Goal: Find specific page/section: Find specific page/section

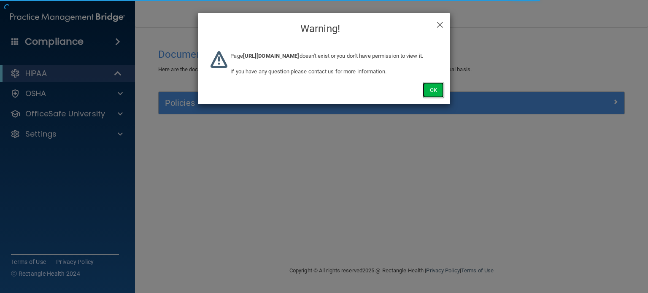
click at [425, 98] on button "Ok" at bounding box center [433, 90] width 21 height 16
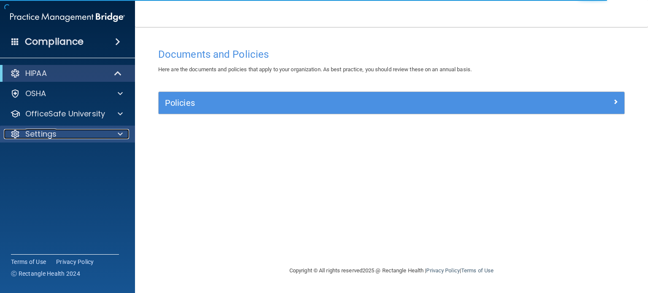
click at [32, 138] on p "Settings" at bounding box center [40, 134] width 31 height 10
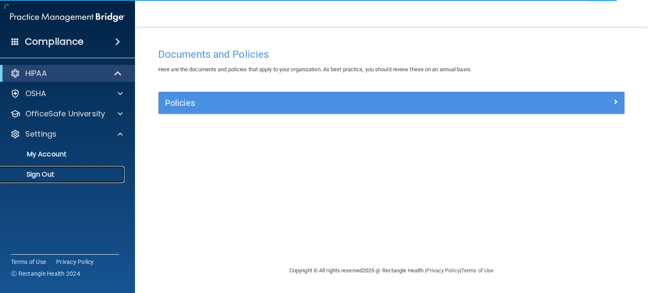
click at [45, 172] on p "Sign Out" at bounding box center [62, 174] width 115 height 8
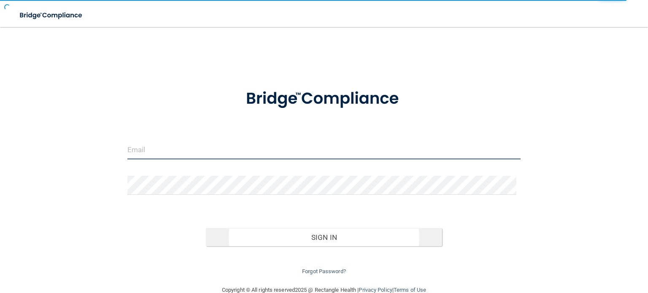
type input "[EMAIL_ADDRESS][DOMAIN_NAME]"
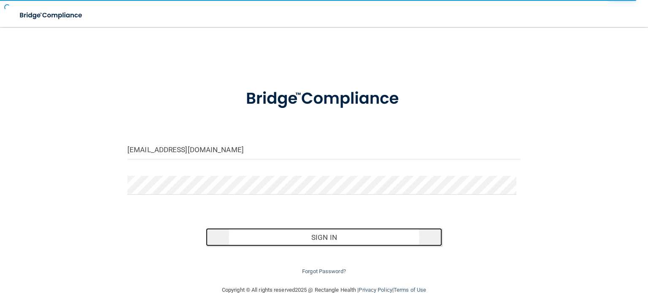
click at [343, 232] on button "Sign In" at bounding box center [324, 237] width 236 height 19
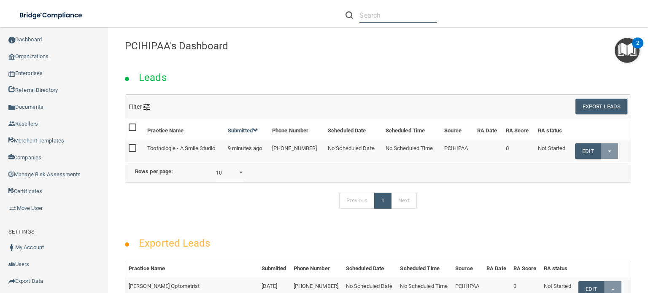
click at [368, 14] on input "text" at bounding box center [397, 16] width 77 height 16
paste input "info@aaroncpolkdds.com"
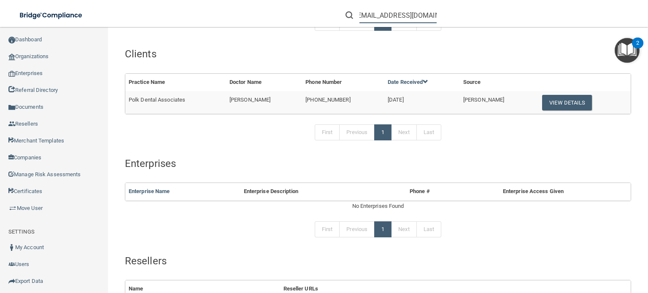
scroll to position [127, 0]
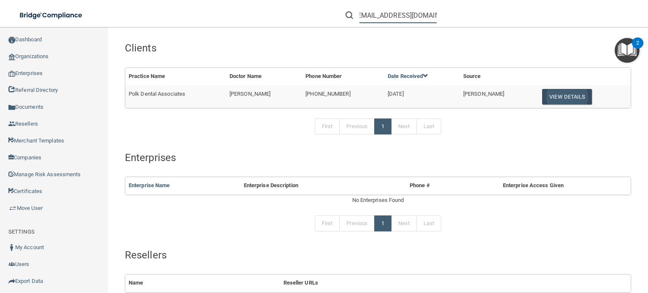
type input "info@aaroncpolkdds.com"
click at [560, 98] on button "View Details" at bounding box center [567, 97] width 50 height 16
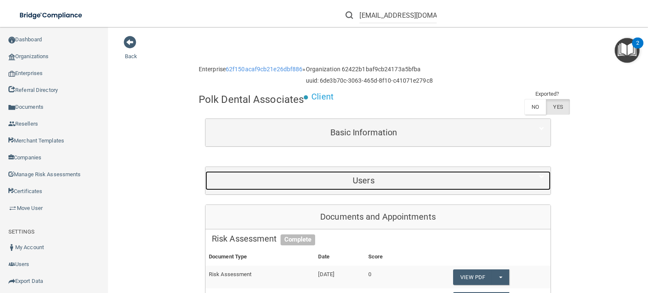
click at [353, 177] on h5 "Users" at bounding box center [364, 180] width 304 height 9
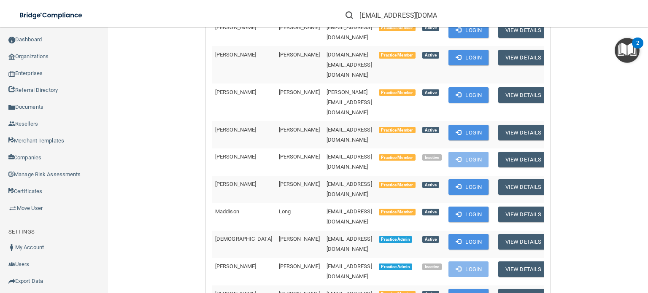
scroll to position [253, 0]
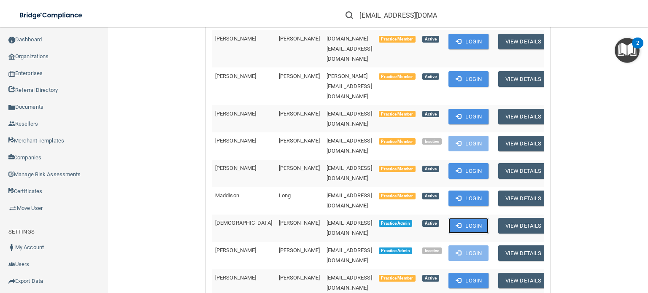
click at [473, 218] on button "Login" at bounding box center [468, 226] width 40 height 16
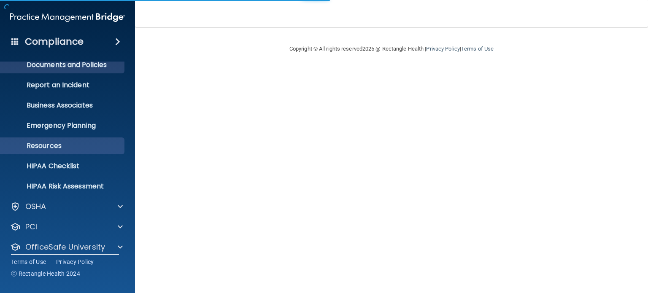
scroll to position [57, 0]
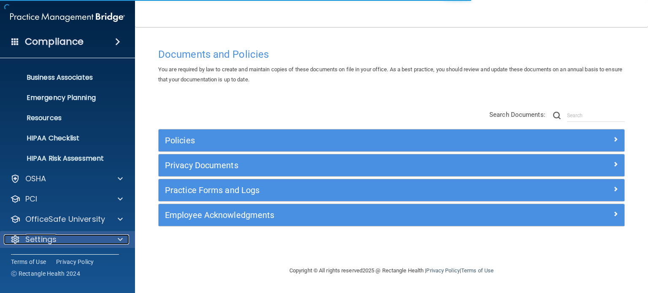
click at [50, 236] on p "Settings" at bounding box center [40, 240] width 31 height 10
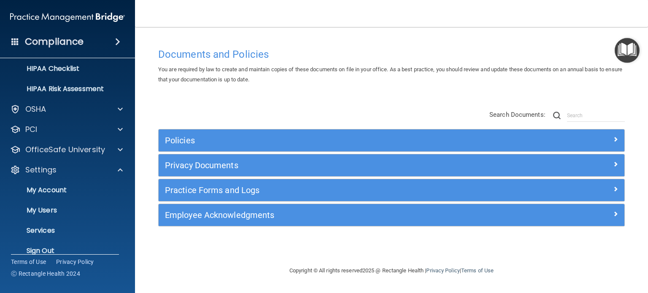
scroll to position [138, 0]
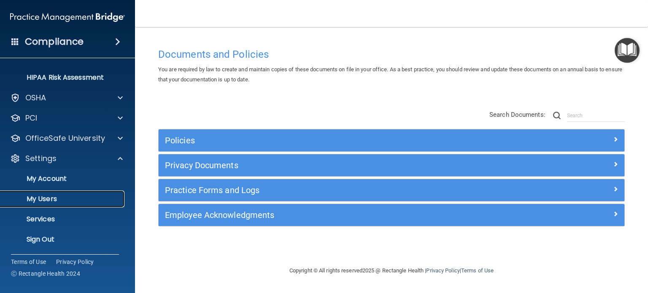
click at [42, 199] on p "My Users" at bounding box center [62, 199] width 115 height 8
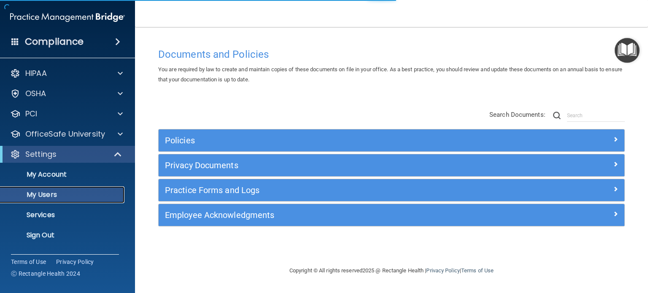
select select "20"
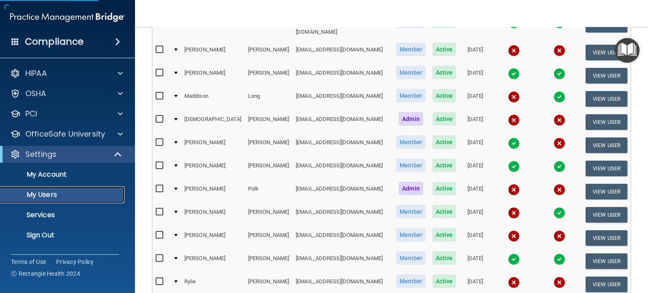
scroll to position [211, 0]
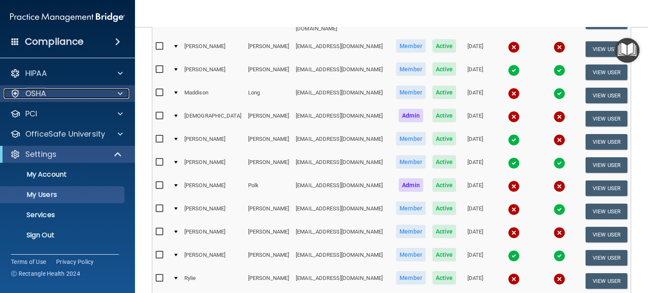
click at [27, 89] on p "OSHA" at bounding box center [35, 94] width 21 height 10
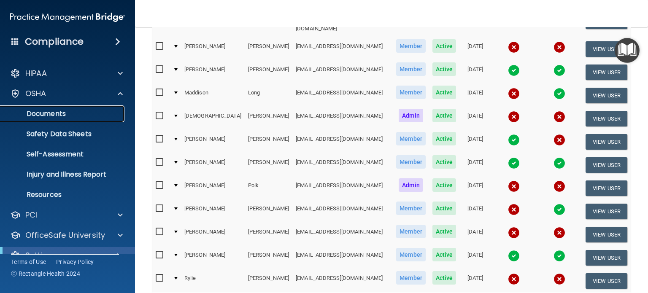
click at [35, 112] on p "Documents" at bounding box center [62, 114] width 115 height 8
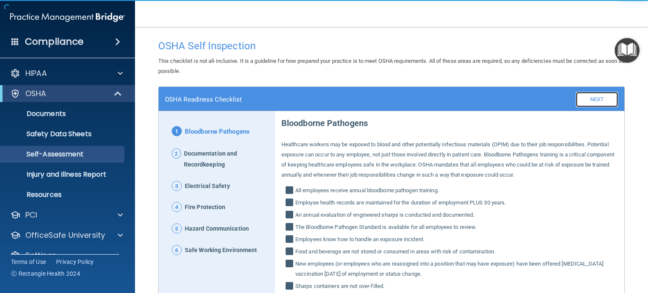
click at [594, 101] on link "Next" at bounding box center [597, 99] width 42 height 15
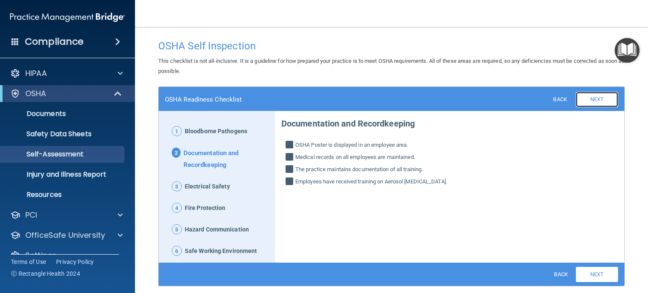
click at [594, 101] on link "Next" at bounding box center [597, 99] width 42 height 15
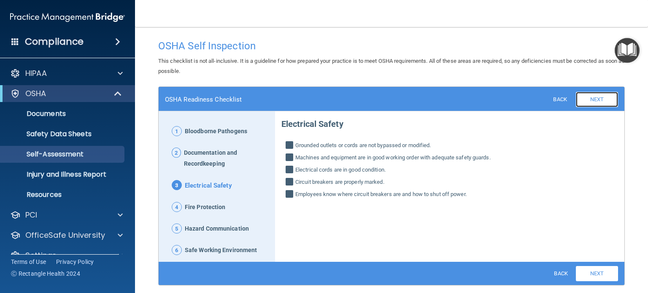
click at [594, 101] on link "Next" at bounding box center [597, 99] width 42 height 15
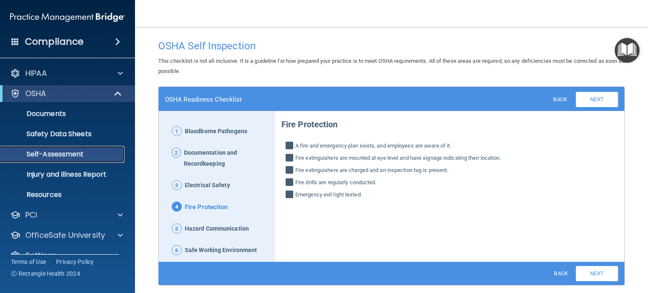
click at [62, 154] on p "Self-Assessment" at bounding box center [62, 154] width 115 height 8
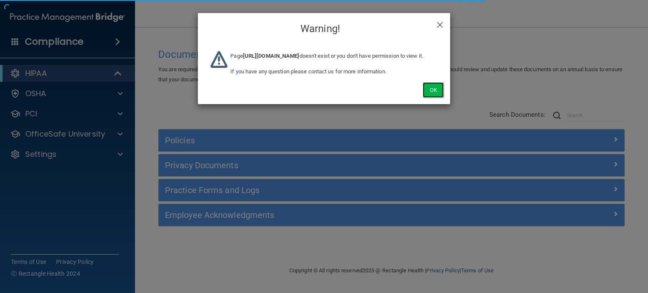
click at [425, 98] on button "Ok" at bounding box center [433, 90] width 21 height 16
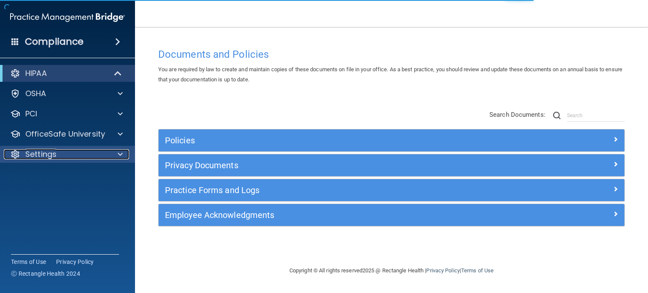
click at [51, 153] on p "Settings" at bounding box center [40, 154] width 31 height 10
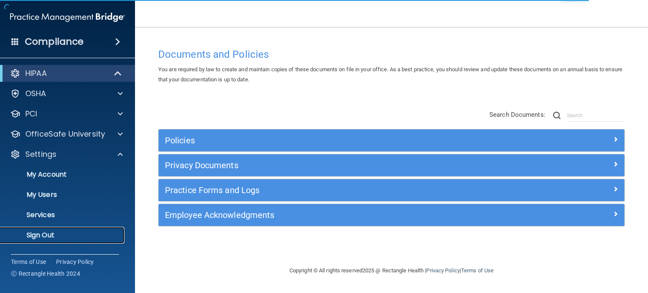
click at [45, 232] on p "Sign Out" at bounding box center [62, 235] width 115 height 8
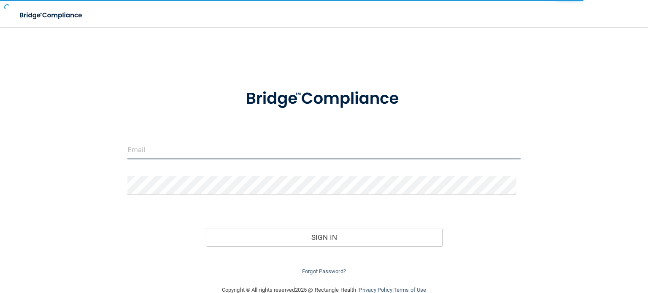
type input "[EMAIL_ADDRESS][DOMAIN_NAME]"
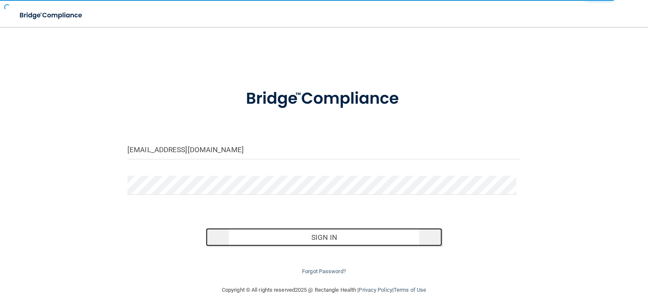
click at [321, 243] on button "Sign In" at bounding box center [324, 237] width 236 height 19
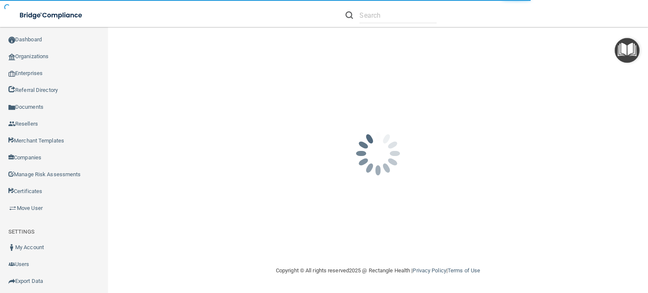
click at [356, 13] on div at bounding box center [391, 16] width 91 height 16
click at [370, 13] on input "text" at bounding box center [397, 16] width 77 height 16
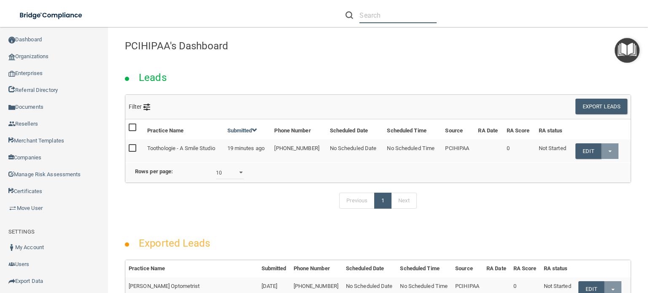
paste input "skreutzer@imagendentalpartners.com"
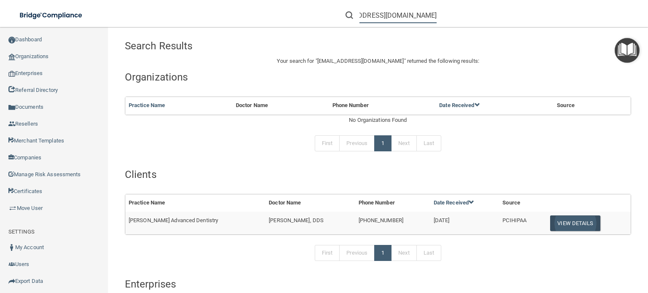
type input "[EMAIL_ADDRESS][DOMAIN_NAME]"
click at [566, 222] on button "View Details" at bounding box center [575, 224] width 50 height 16
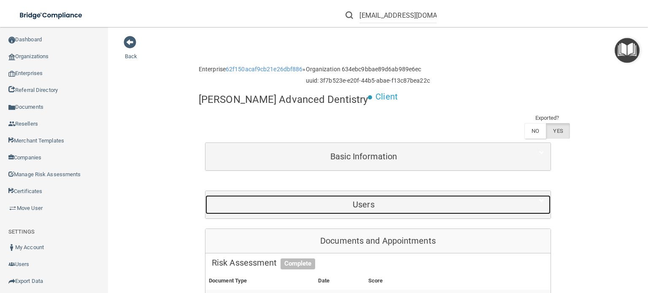
click at [346, 200] on h5 "Users" at bounding box center [364, 204] width 304 height 9
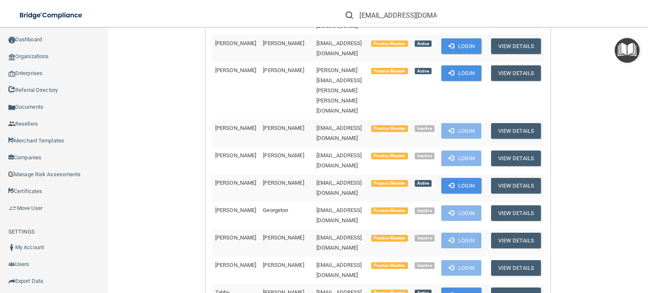
scroll to position [295, 0]
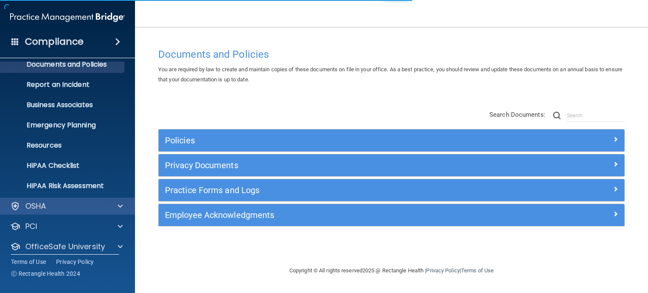
scroll to position [57, 0]
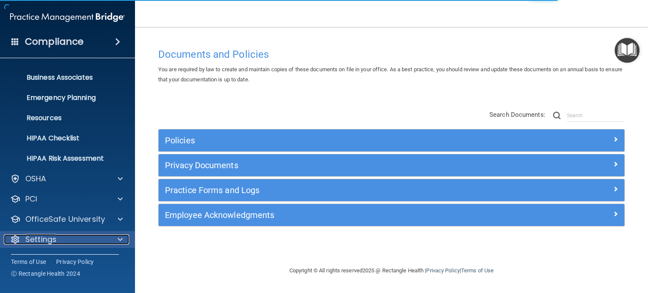
click at [117, 238] on div at bounding box center [118, 240] width 21 height 10
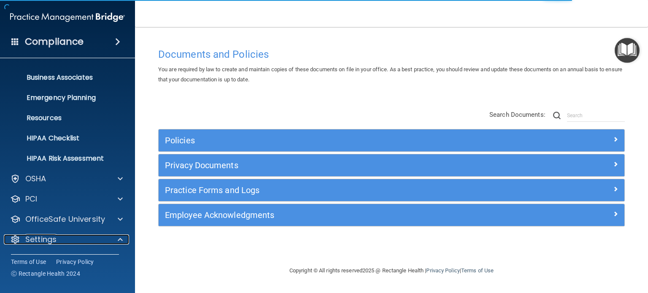
scroll to position [138, 0]
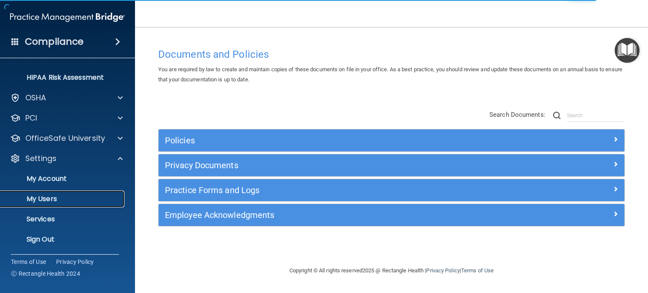
click at [49, 200] on p "My Users" at bounding box center [62, 199] width 115 height 8
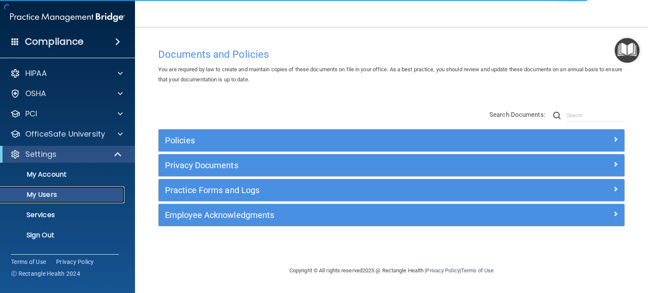
select select "20"
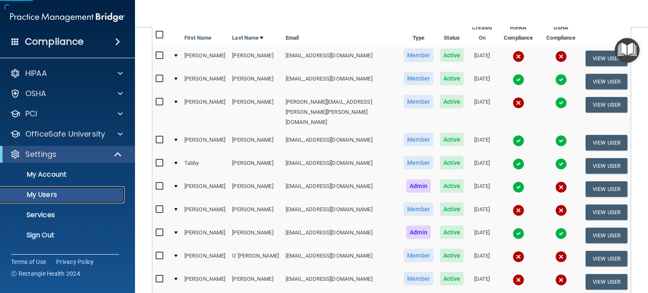
scroll to position [203, 0]
